Goal: Find specific page/section: Find specific page/section

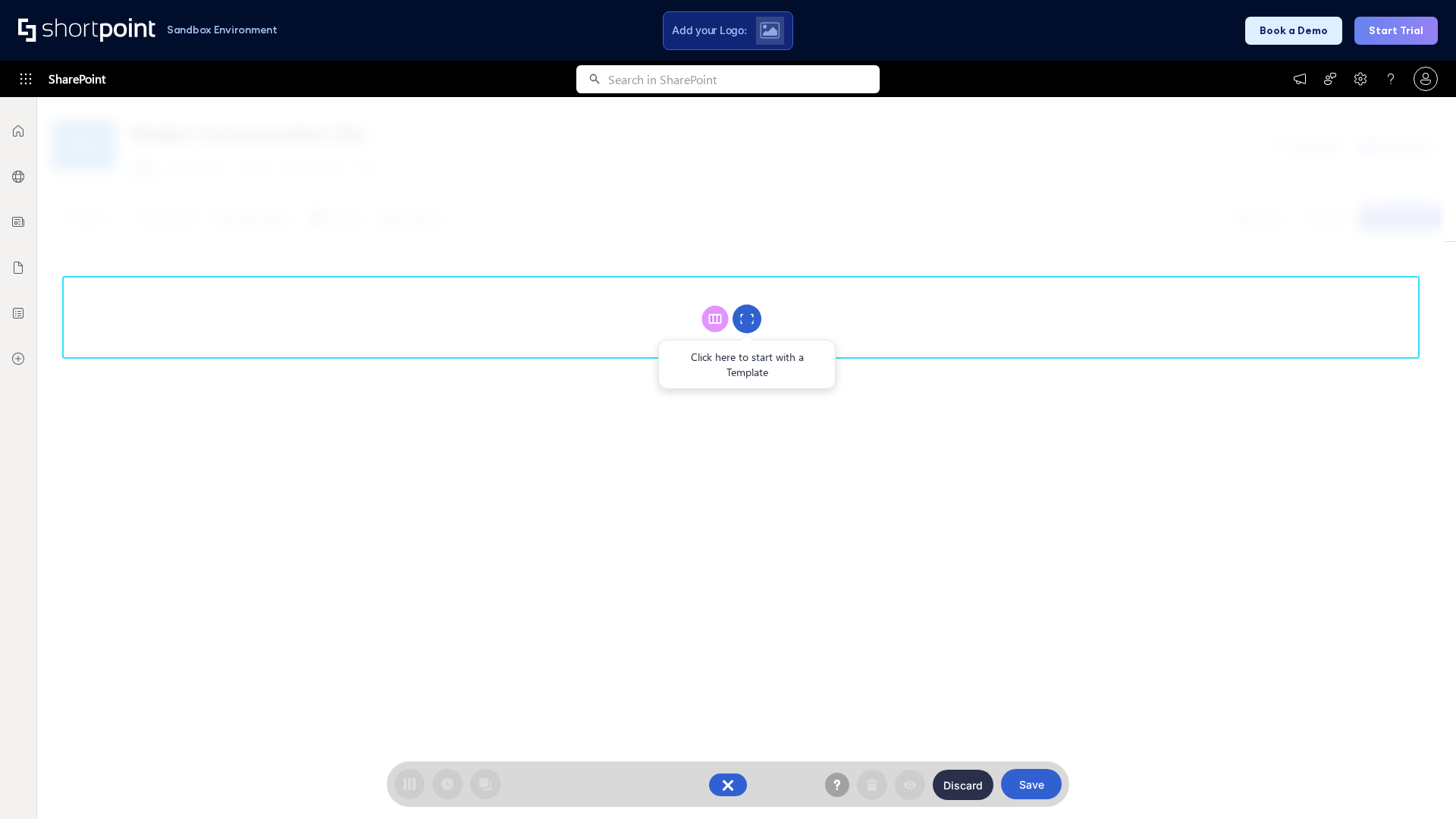
click at [747, 319] on circle at bounding box center [746, 319] width 29 height 29
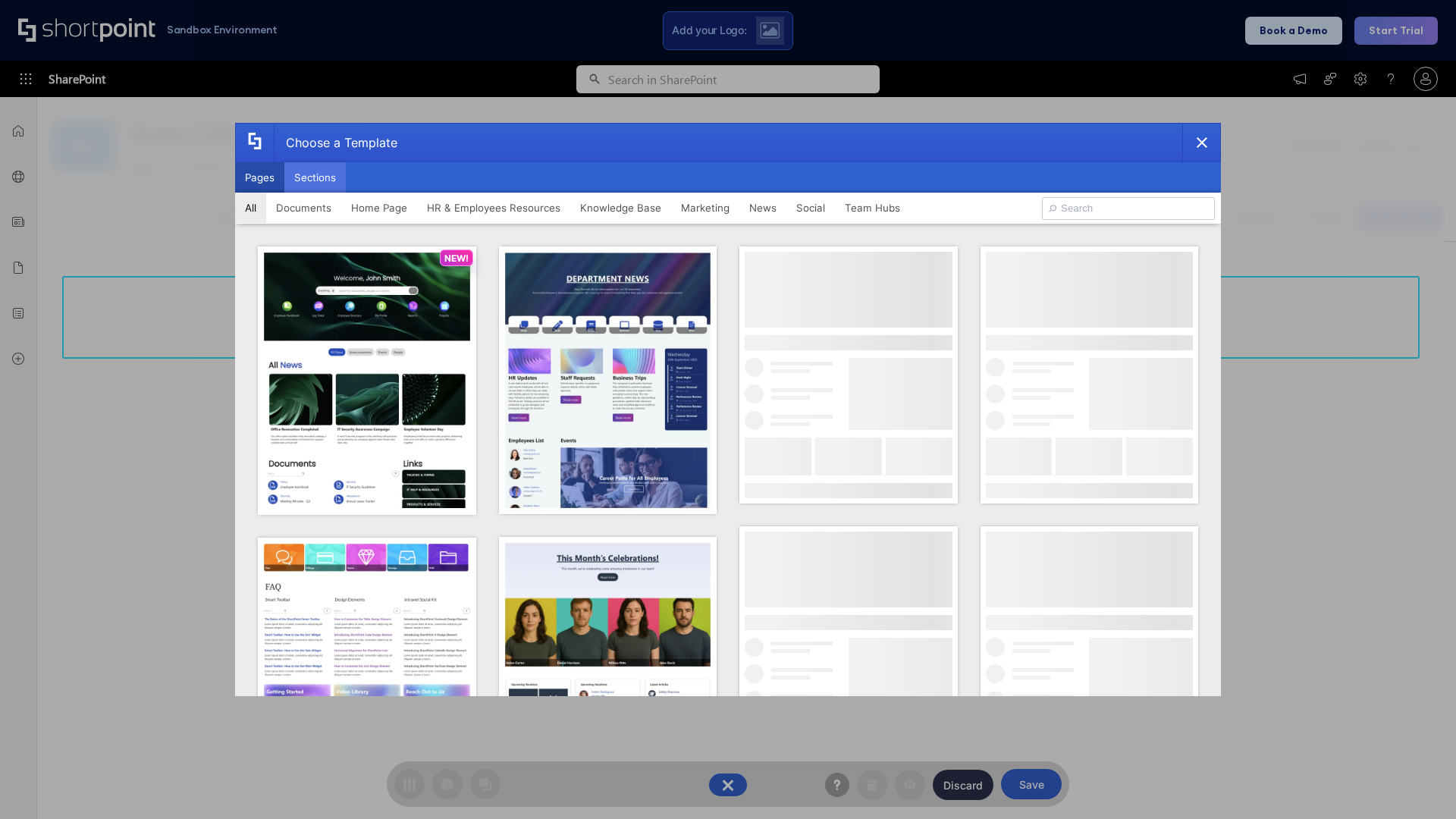
click at [315, 177] on button "Sections" at bounding box center [315, 177] width 61 height 31
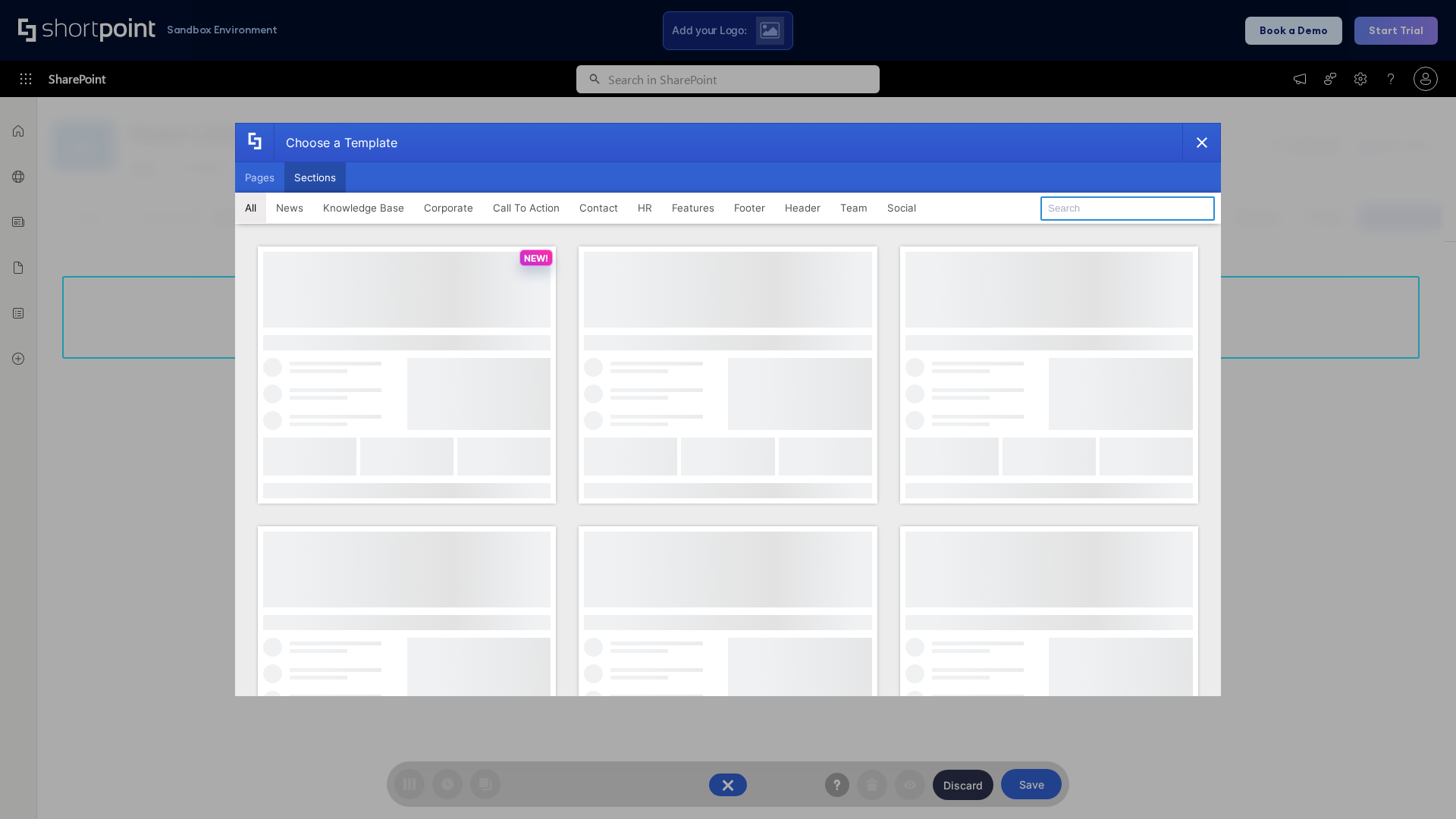
type input "Teammate 1"
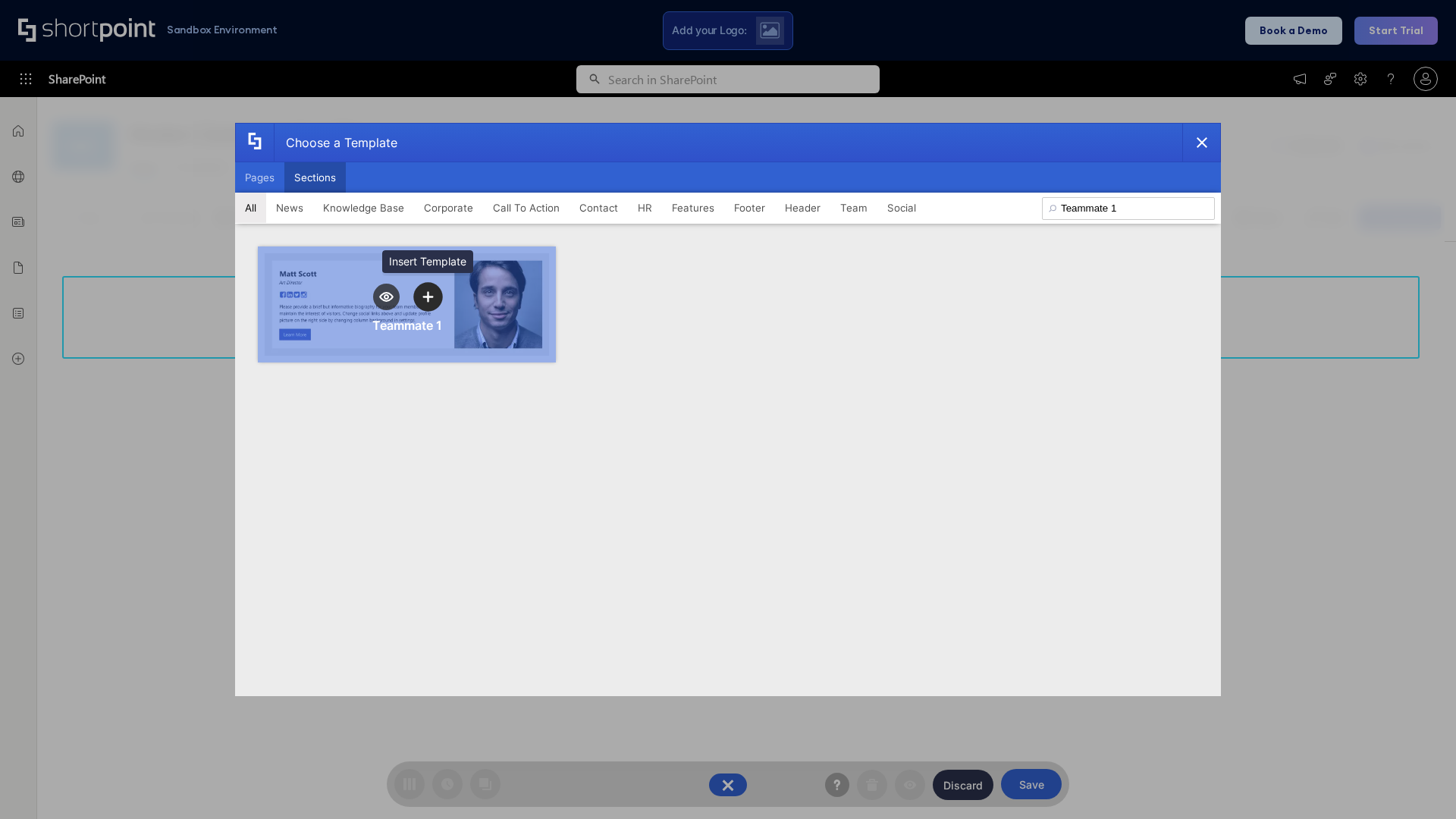
click at [427, 296] on icon "template selector" at bounding box center [427, 296] width 11 height 11
